Goal: Find specific page/section: Find specific page/section

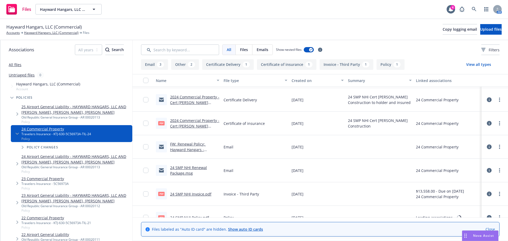
scroll to position [79, 0]
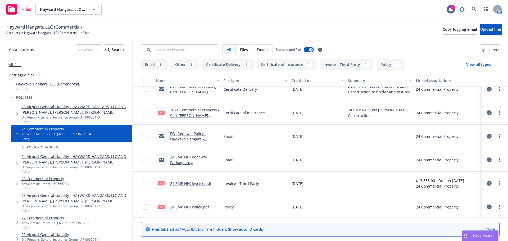
click at [187, 162] on link "24 SMP NHI Renewal Package.msg" at bounding box center [188, 160] width 37 height 11
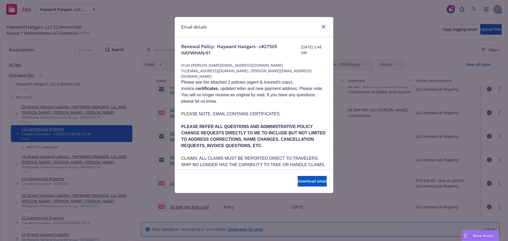
click at [327, 26] on div "Email details" at bounding box center [254, 27] width 158 height 20
click at [325, 26] on icon "close" at bounding box center [323, 26] width 3 height 3
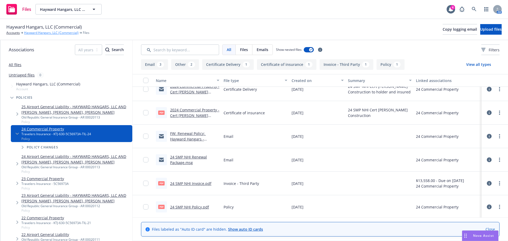
click at [56, 31] on link "Hayward Hangars, LLC (Commercial)" at bounding box center [51, 32] width 55 height 5
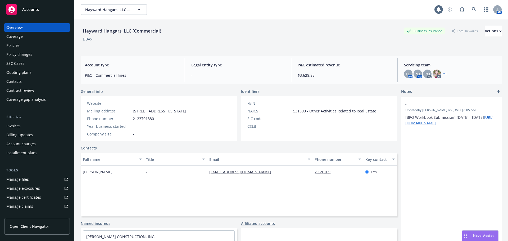
click at [25, 44] on div "Policies" at bounding box center [36, 45] width 61 height 8
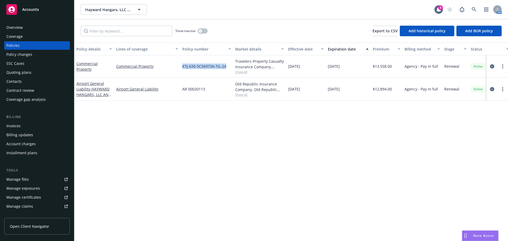
drag, startPoint x: 177, startPoint y: 69, endPoint x: 225, endPoint y: 76, distance: 48.3
click at [225, 76] on div "Commercial Property Commercial Property KTJ-630-5C56973A-TIL-24 Travelers Prope…" at bounding box center [329, 66] width 511 height 22
copy div "KTJ-630-5C56973A-TIL-24"
click at [475, 8] on icon at bounding box center [474, 9] width 5 height 5
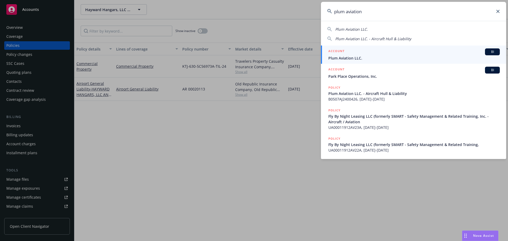
type input "plum aviation"
click at [360, 57] on span "Plum Aviation LLC." at bounding box center [413, 58] width 171 height 6
